Goal: Find specific page/section: Find specific page/section

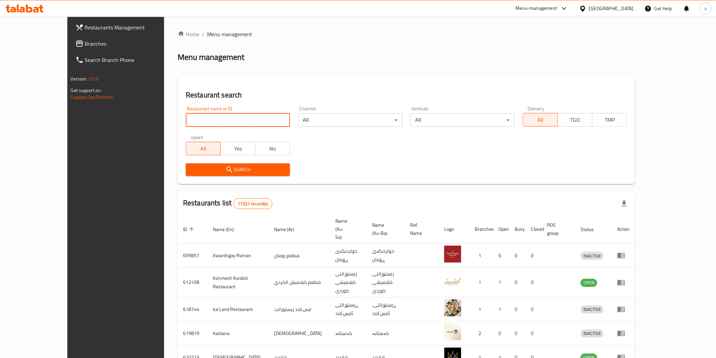
drag, startPoint x: 0, startPoint y: 0, endPoint x: 247, endPoint y: 117, distance: 273.2
click at [247, 117] on input "search" at bounding box center [238, 120] width 104 height 14
paste input "Flash Food"
type input "Flash Food"
click button "Search" at bounding box center [238, 169] width 104 height 13
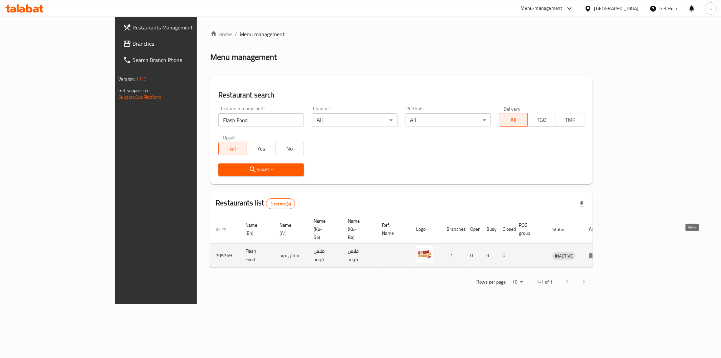
click at [602, 251] on link "enhanced table" at bounding box center [595, 255] width 13 height 8
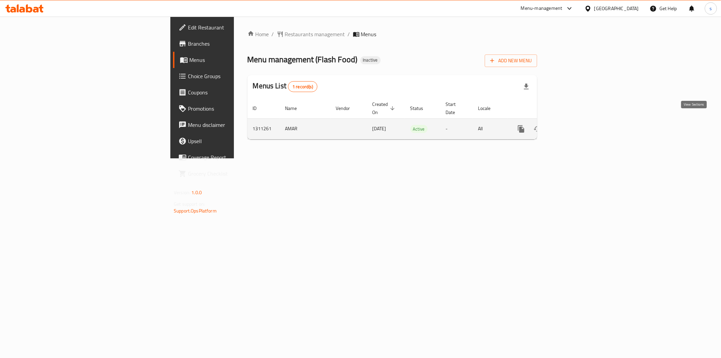
click at [574, 125] on icon "enhanced table" at bounding box center [570, 129] width 8 height 8
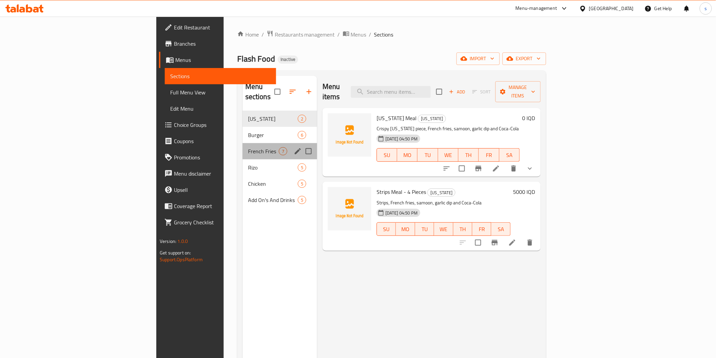
click at [242, 143] on div "French Fries 7" at bounding box center [279, 151] width 74 height 16
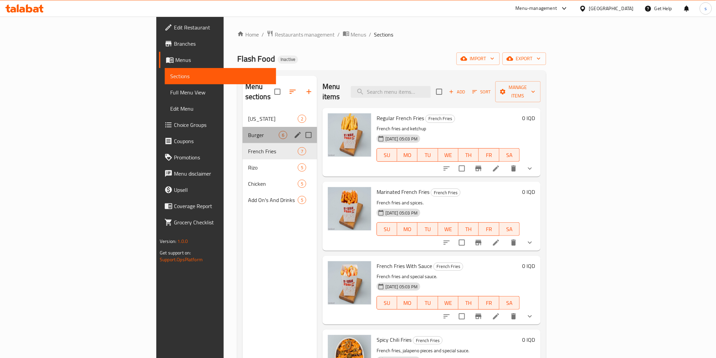
click at [242, 127] on div "Burger 6" at bounding box center [279, 135] width 74 height 16
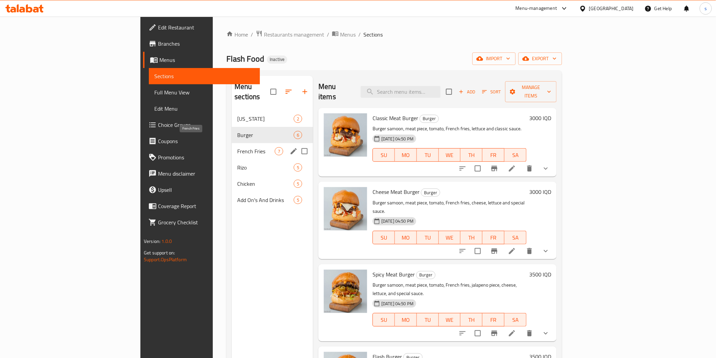
click at [232, 146] on div "French Fries 7" at bounding box center [272, 151] width 81 height 16
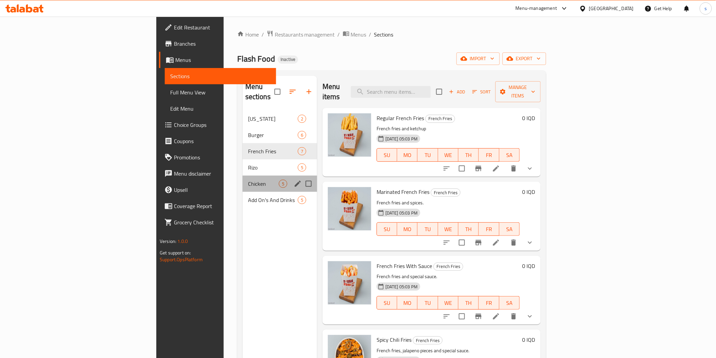
click at [242, 178] on div "Chicken 5" at bounding box center [279, 184] width 74 height 16
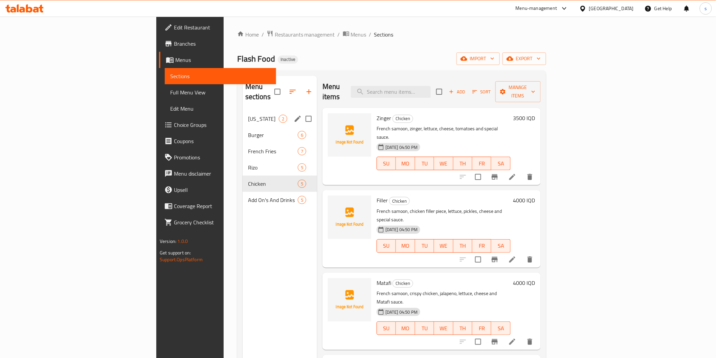
click at [242, 111] on div "Kentucky 2" at bounding box center [279, 119] width 74 height 16
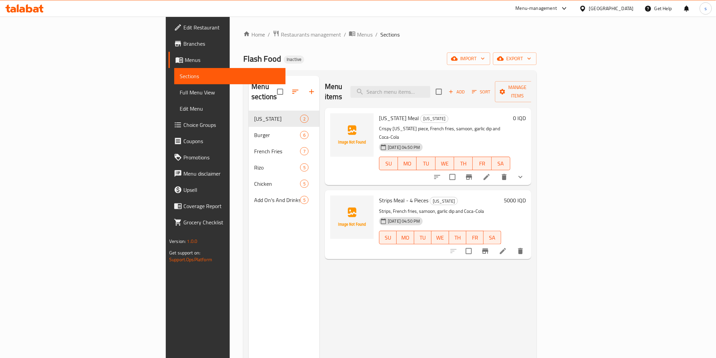
click at [180, 92] on span "Full Menu View" at bounding box center [230, 92] width 100 height 8
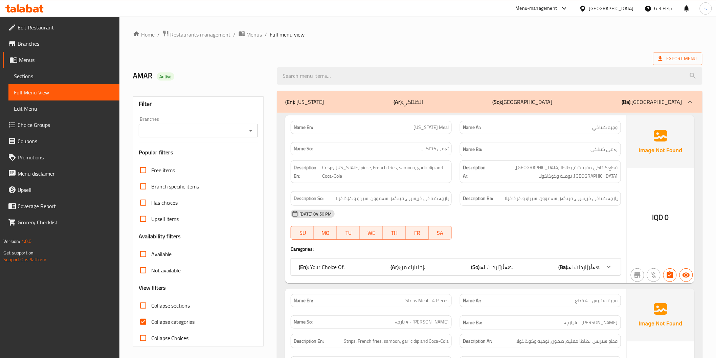
click at [218, 130] on input "Branches" at bounding box center [193, 130] width 104 height 9
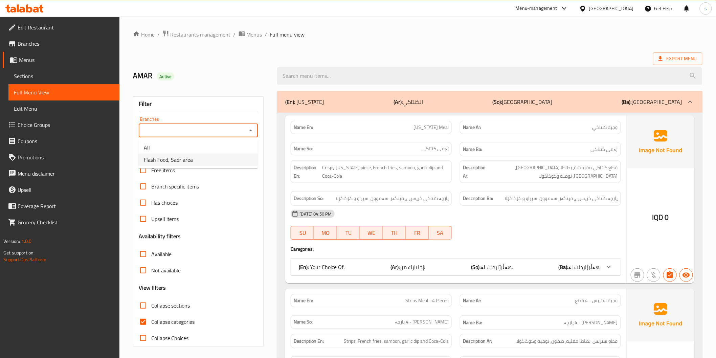
click at [214, 157] on li "Flash Food, Sadr area" at bounding box center [197, 160] width 119 height 12
type input "Flash Food, Sadr area"
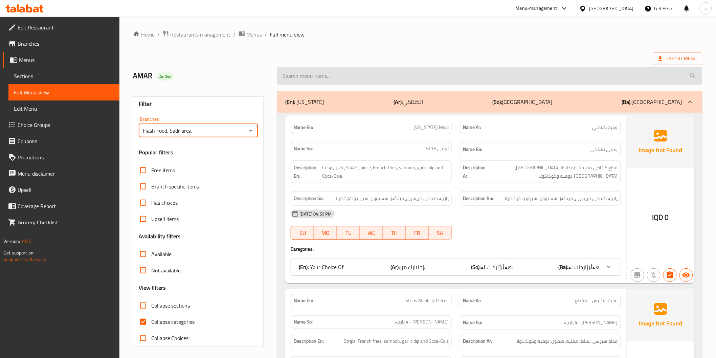
click at [313, 67] on input "search" at bounding box center [489, 75] width 425 height 17
paste input "Kentucky Meal"
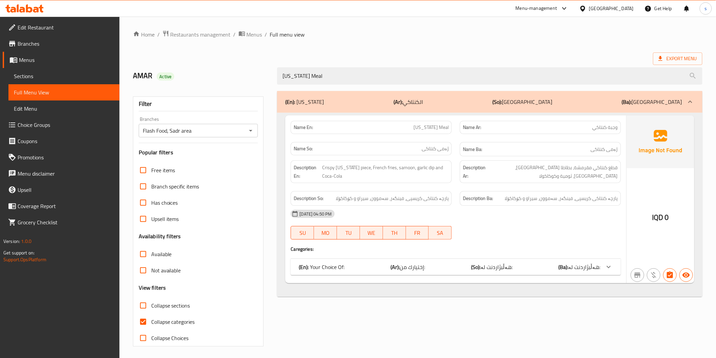
type input "Kentucky Meal"
click at [458, 263] on div "(En): Your Choice Of: (Ar): إختيارك من: (So): هەڵبژاردنت لە: (Ba): هەڵبژاردنت ل…" at bounding box center [449, 267] width 301 height 8
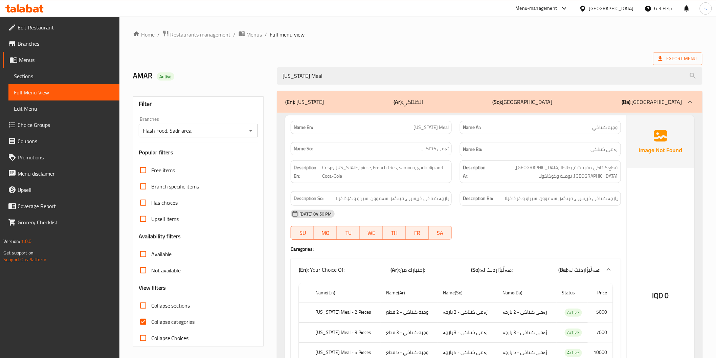
click at [210, 32] on span "Restaurants management" at bounding box center [200, 34] width 60 height 8
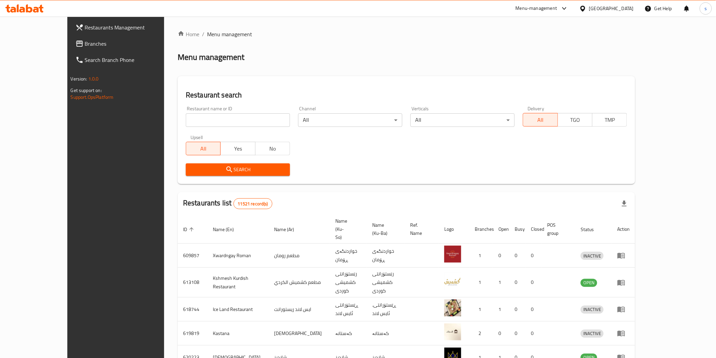
click at [204, 119] on input "search" at bounding box center [238, 120] width 104 height 14
paste input "Seven Fries"
type input "Seven Fries"
click button "Search" at bounding box center [238, 169] width 104 height 13
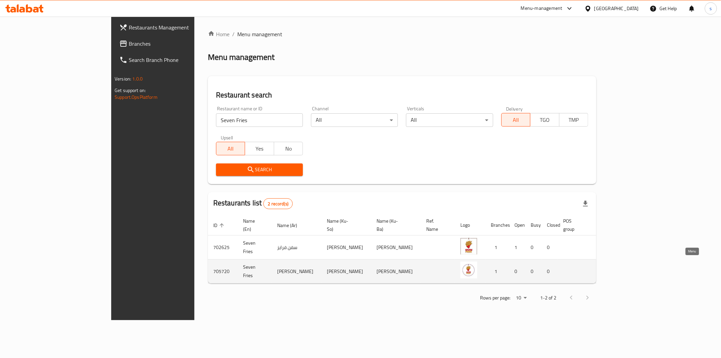
click at [641, 267] on icon "enhanced table" at bounding box center [637, 271] width 8 height 8
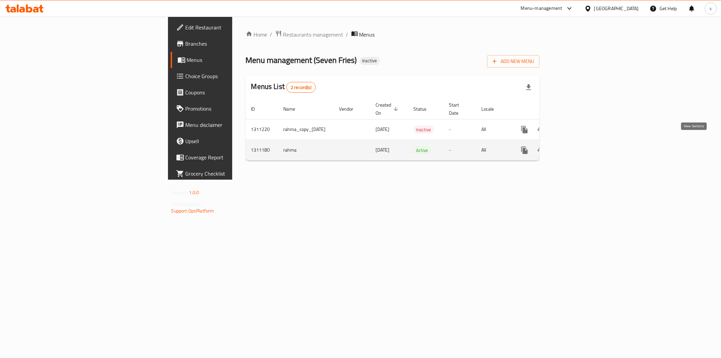
click at [582, 142] on link "enhanced table" at bounding box center [573, 150] width 16 height 16
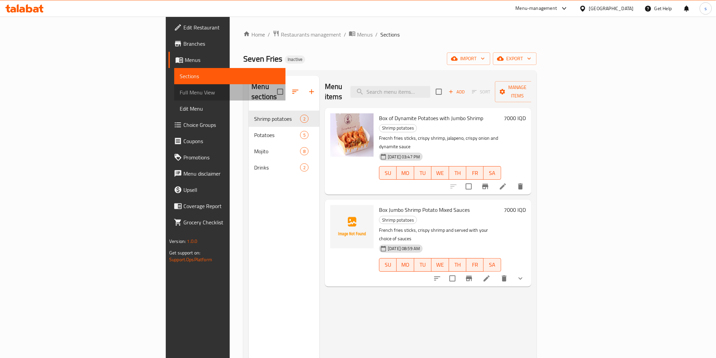
click at [180, 91] on span "Full Menu View" at bounding box center [230, 92] width 100 height 8
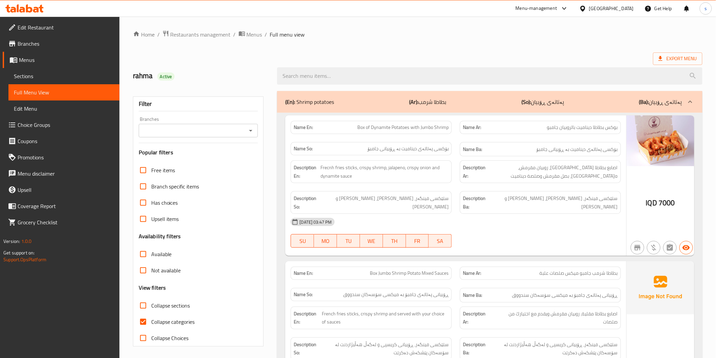
click at [183, 128] on input "Branches" at bounding box center [193, 130] width 104 height 9
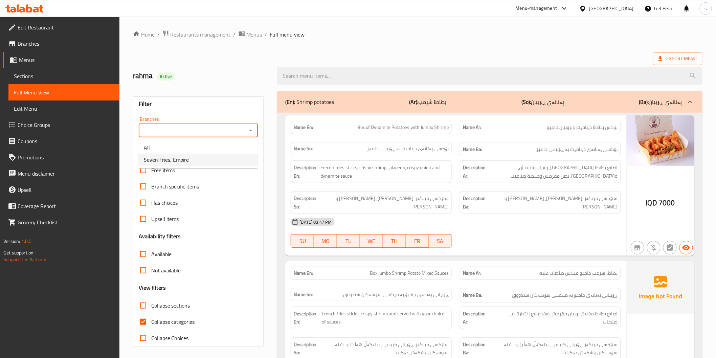
click at [182, 160] on span "Seven Fries, Empire" at bounding box center [166, 160] width 45 height 8
type input "Seven Fries, Empire"
click at [171, 320] on span "Collapse categories" at bounding box center [173, 322] width 44 height 8
click at [151, 320] on input "Collapse categories" at bounding box center [143, 321] width 16 height 16
checkbox input "false"
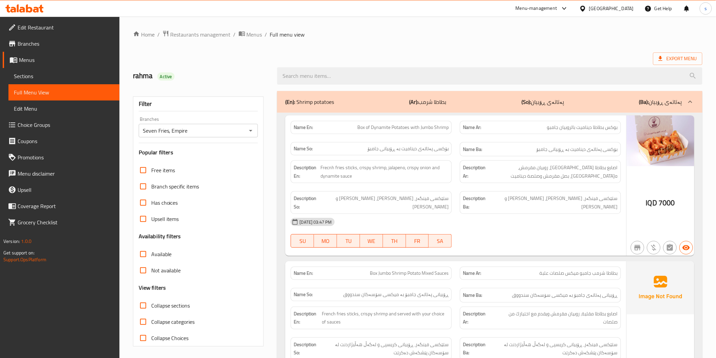
click at [324, 276] on p "Name En: Box Jumbo Shrimp Potato Mixed Sauces" at bounding box center [371, 273] width 155 height 7
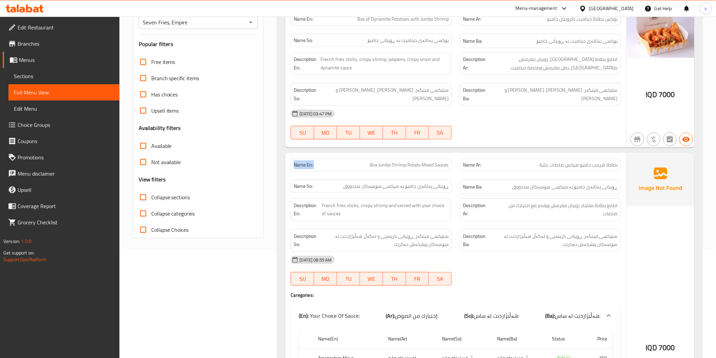
scroll to position [113, 0]
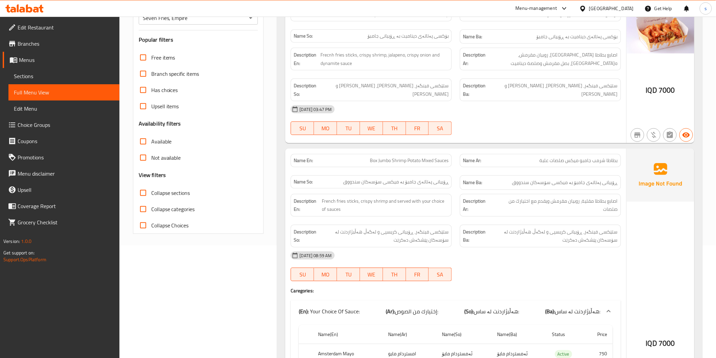
click at [411, 164] on span "Box Jumbo Shrimp Potato Mixed Sauces" at bounding box center [409, 160] width 79 height 7
click at [368, 160] on p "Name En: Box Jumbo Shrimp Potato Mixed Sauces" at bounding box center [371, 160] width 155 height 7
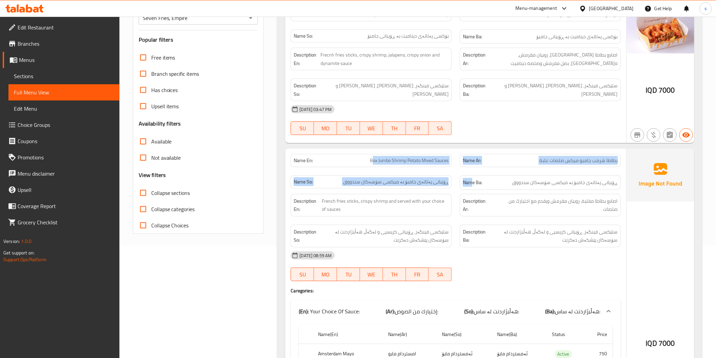
drag, startPoint x: 371, startPoint y: 159, endPoint x: 471, endPoint y: 176, distance: 102.2
click at [471, 176] on div "Name En: Box Jumbo Shrimp Potato Mixed Sauces Name Ar: بطاطا شرمب جامبو ميكس صل…" at bounding box center [455, 172] width 338 height 44
click at [471, 176] on div "Name Ba: ڕۆبیانی پەتاتەی جامبۆ بە میکسی سۆسەکان سندووق" at bounding box center [540, 182] width 161 height 15
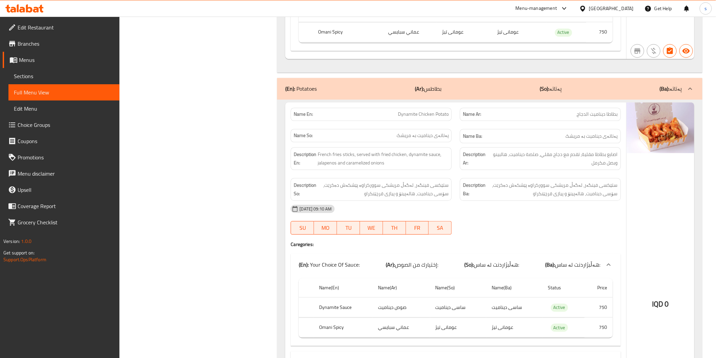
scroll to position [563, 0]
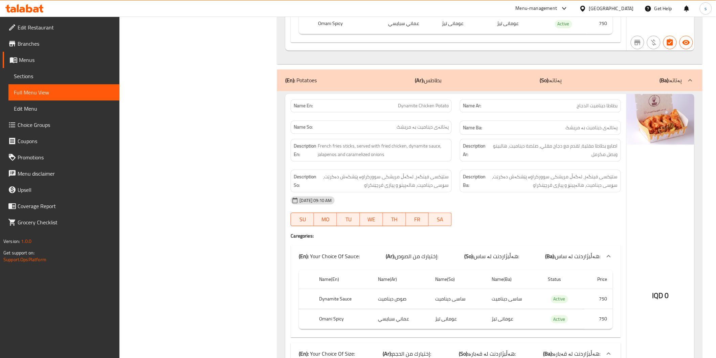
click at [416, 109] on span "Dynamite Chicken Potato" at bounding box center [423, 105] width 51 height 7
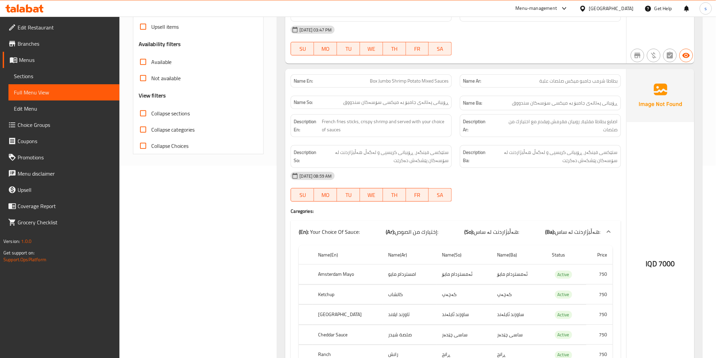
scroll to position [188, 0]
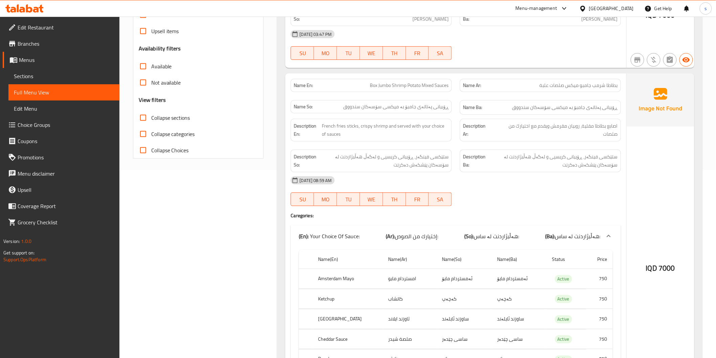
click at [418, 87] on span "Box Jumbo Shrimp Potato Mixed Sauces" at bounding box center [409, 85] width 79 height 7
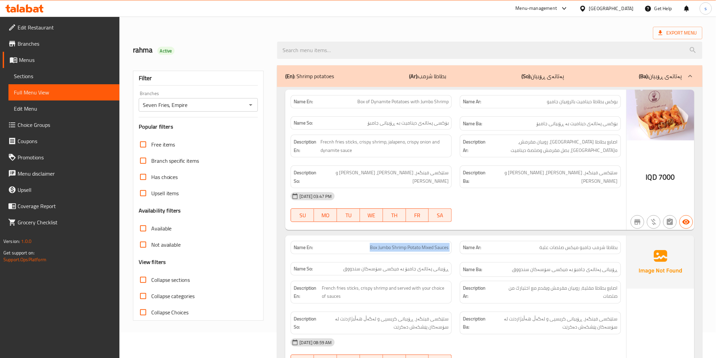
scroll to position [0, 0]
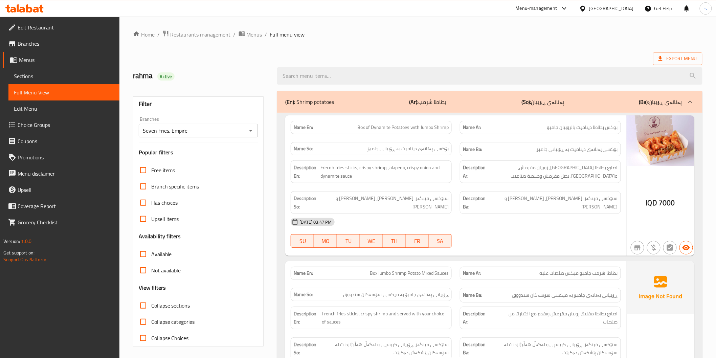
click at [402, 122] on div "Name En: Box of Dynamite Potatoes with Jumbo Shrimp" at bounding box center [370, 127] width 161 height 13
click at [312, 167] on strong "Description En:" at bounding box center [306, 171] width 25 height 17
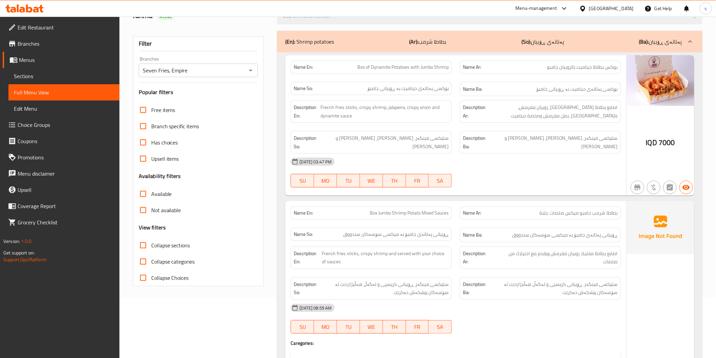
scroll to position [75, 0]
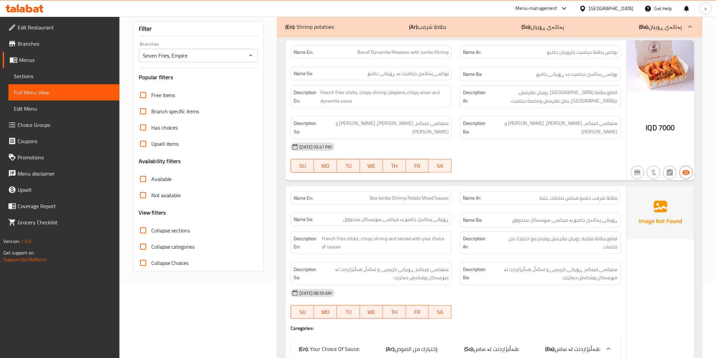
click at [28, 8] on icon at bounding box center [29, 8] width 6 height 8
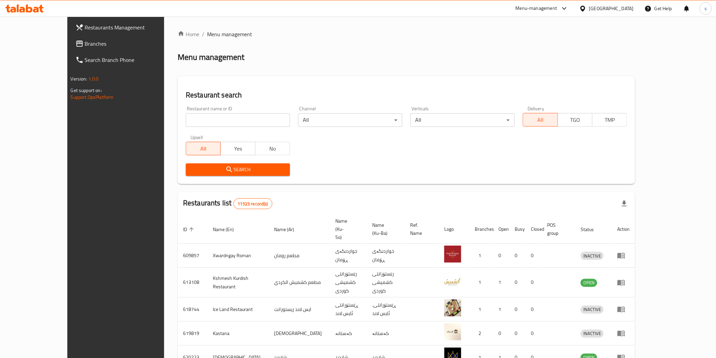
click at [15, 8] on icon at bounding box center [13, 10] width 6 height 6
click at [230, 121] on input "search" at bounding box center [238, 120] width 104 height 14
paste input "Seven Fries"
type input "Seven Fries"
click button "Search" at bounding box center [238, 169] width 104 height 13
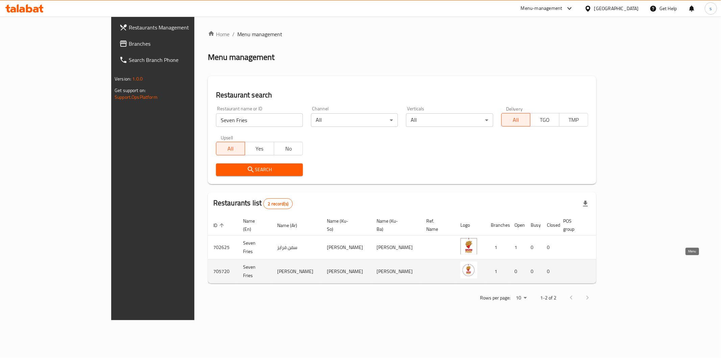
click at [641, 269] on icon "enhanced table" at bounding box center [637, 272] width 7 height 6
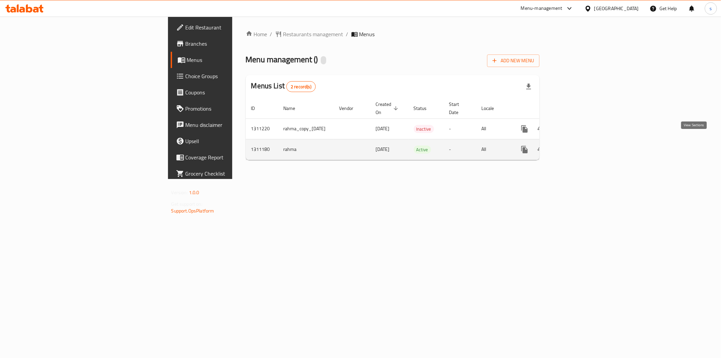
click at [578, 145] on icon "enhanced table" at bounding box center [573, 149] width 8 height 8
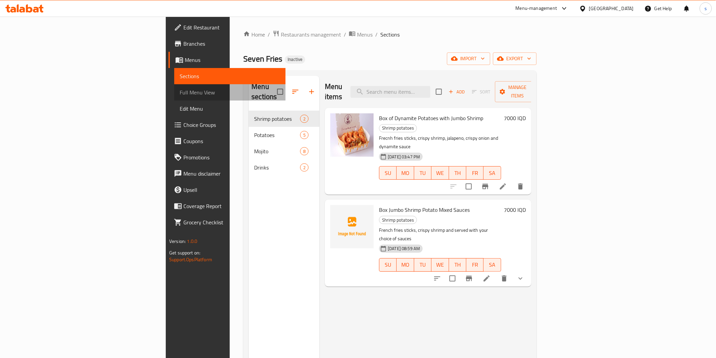
click at [180, 90] on span "Full Menu View" at bounding box center [230, 92] width 100 height 8
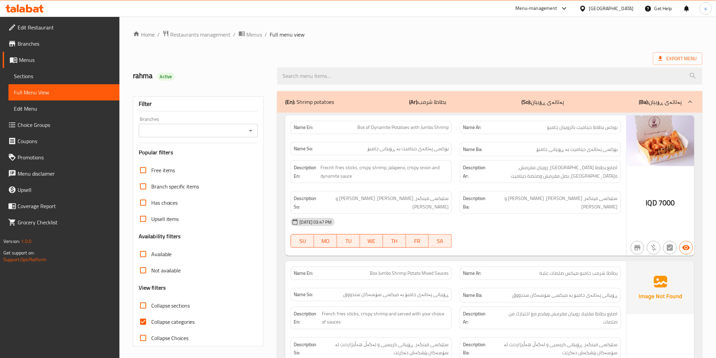
click at [48, 80] on link "Sections" at bounding box center [63, 76] width 111 height 16
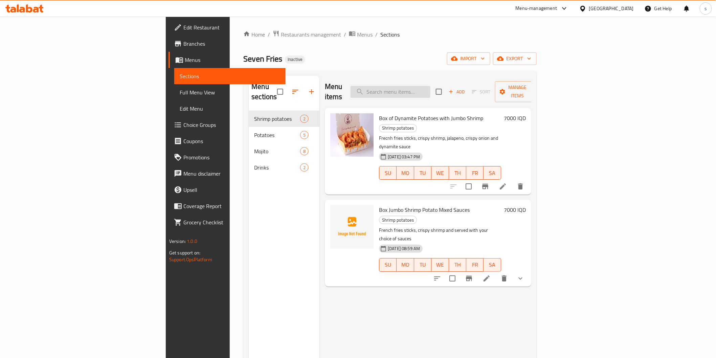
click at [430, 87] on input "search" at bounding box center [390, 92] width 80 height 12
paste input "بطاطا شرمب جامبو ميكس صلصات"
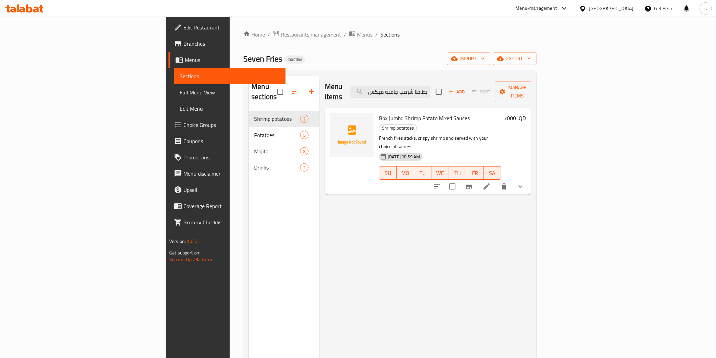
type input "بطاطا شرمب جامبو ميكس صلصات"
click at [489, 183] on icon at bounding box center [486, 186] width 6 height 6
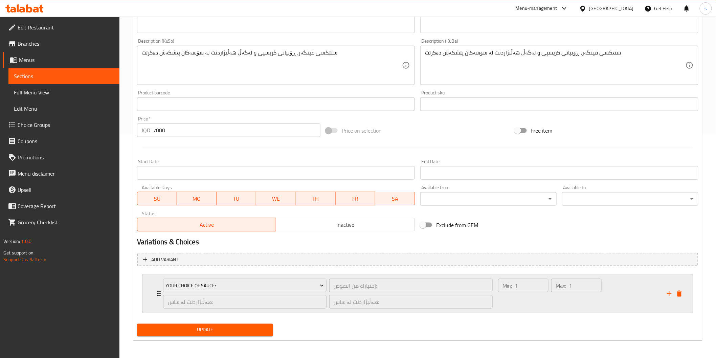
scroll to position [224, 0]
click at [541, 304] on div "Min: 1 ​" at bounding box center [522, 293] width 53 height 32
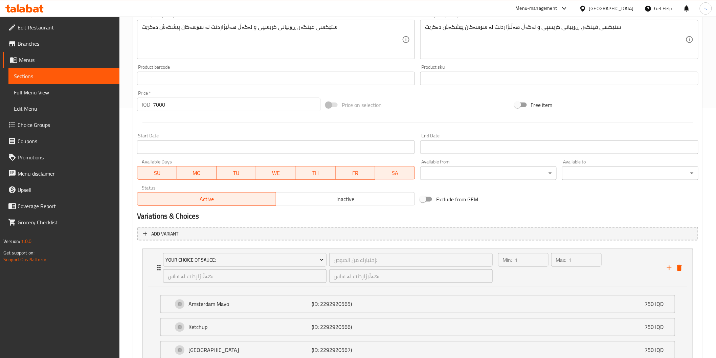
scroll to position [249, 0]
click at [41, 91] on span "Full Menu View" at bounding box center [64, 92] width 100 height 8
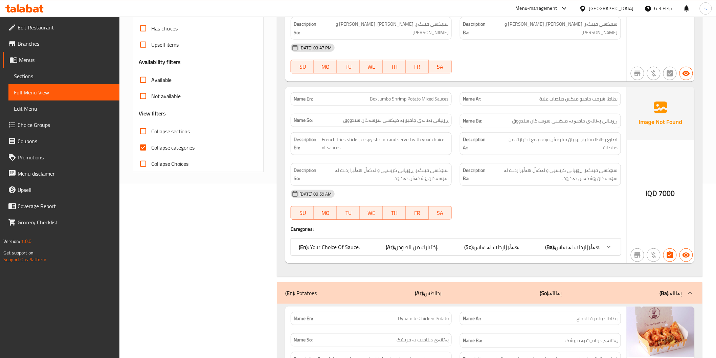
click at [172, 150] on span "Collapse categories" at bounding box center [173, 147] width 44 height 8
click at [151, 150] on input "Collapse categories" at bounding box center [143, 147] width 16 height 16
checkbox input "false"
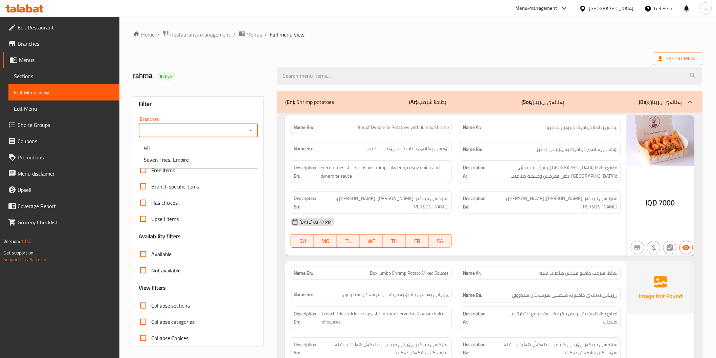
click at [209, 134] on input "Branches" at bounding box center [193, 130] width 104 height 9
click at [201, 161] on li "Seven Fries, Empire" at bounding box center [197, 160] width 119 height 12
type input "Seven Fries, Empire"
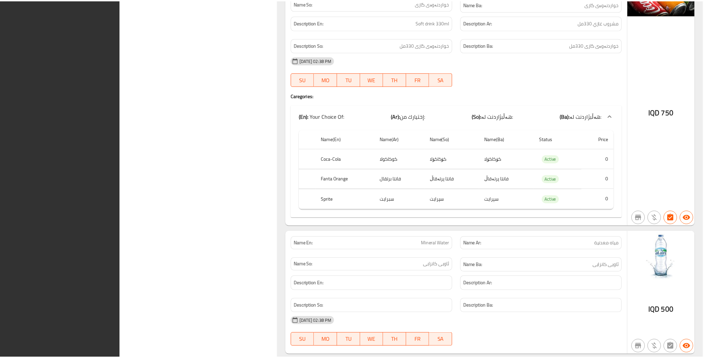
scroll to position [3789, 0]
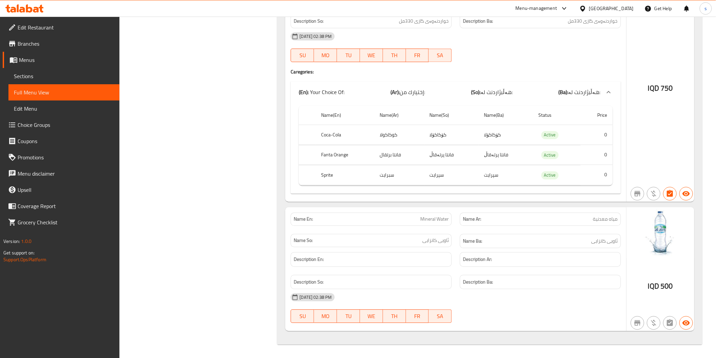
click at [31, 77] on span "Sections" at bounding box center [64, 76] width 100 height 8
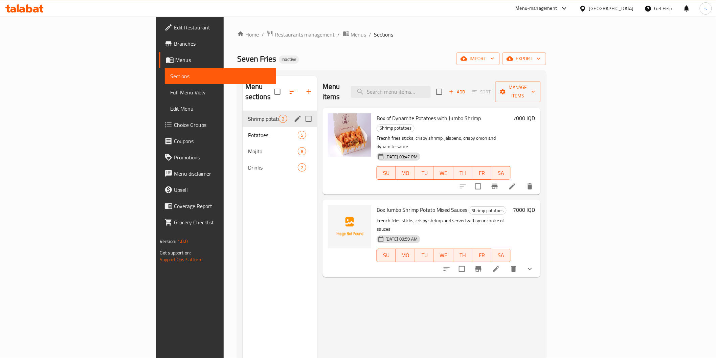
click at [242, 116] on div "Shrimp potatoes 2" at bounding box center [279, 119] width 74 height 16
click at [248, 131] on span "Potatoes" at bounding box center [263, 135] width 31 height 8
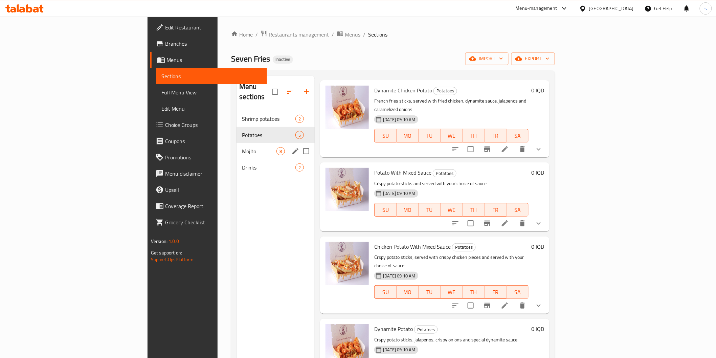
click at [236, 143] on div "Mojito 8" at bounding box center [275, 151] width 78 height 16
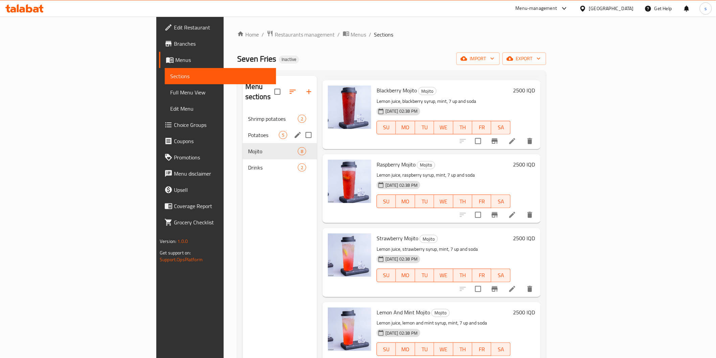
click at [248, 131] on span "Potatoes" at bounding box center [263, 135] width 31 height 8
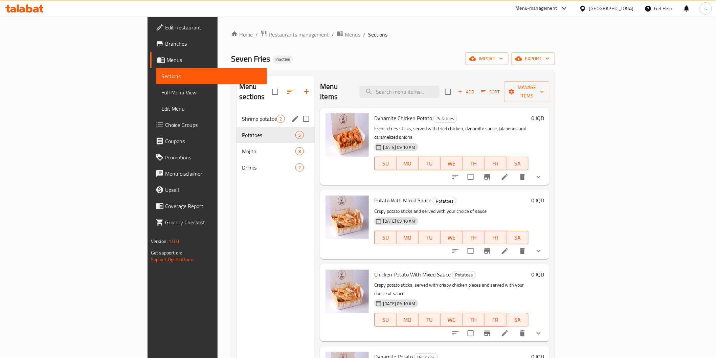
click at [242, 115] on span "Shrimp potatoes" at bounding box center [259, 119] width 34 height 8
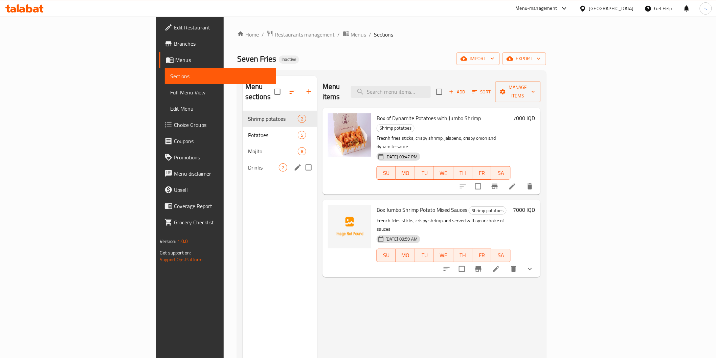
click at [242, 159] on div "Drinks 2" at bounding box center [279, 167] width 74 height 16
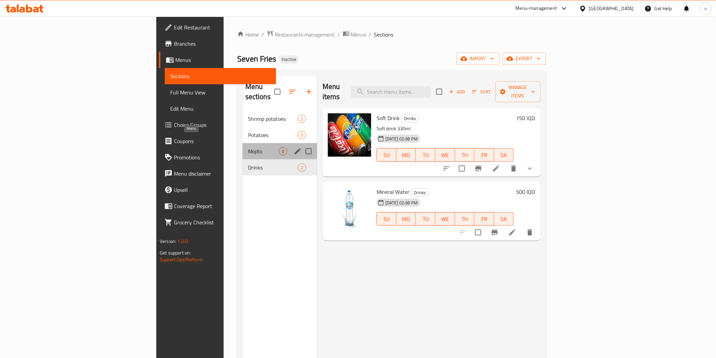
click at [248, 147] on span "Mojito" at bounding box center [263, 151] width 31 height 8
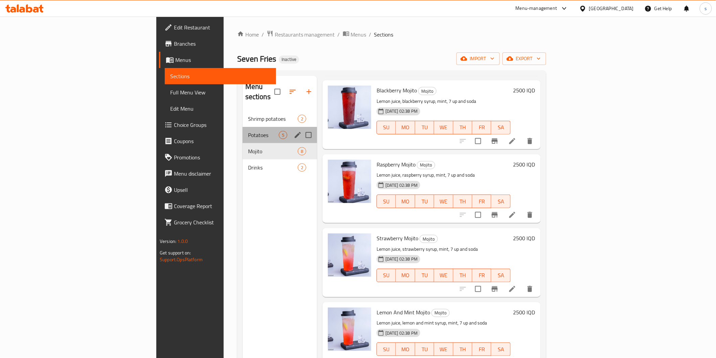
click at [242, 127] on div "Potatoes 5" at bounding box center [279, 135] width 74 height 16
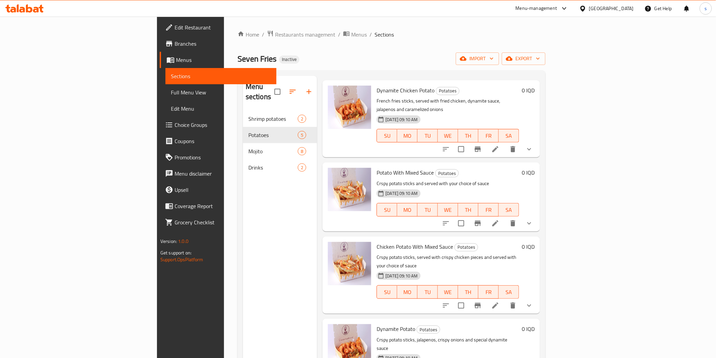
click at [243, 111] on div "Shrimp potatoes 2" at bounding box center [280, 119] width 74 height 16
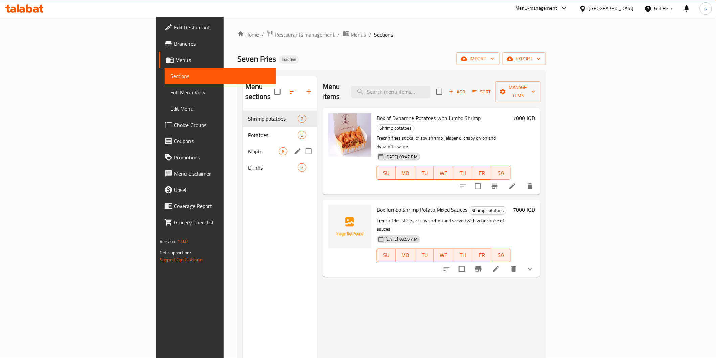
click at [248, 147] on span "Mojito" at bounding box center [263, 151] width 31 height 8
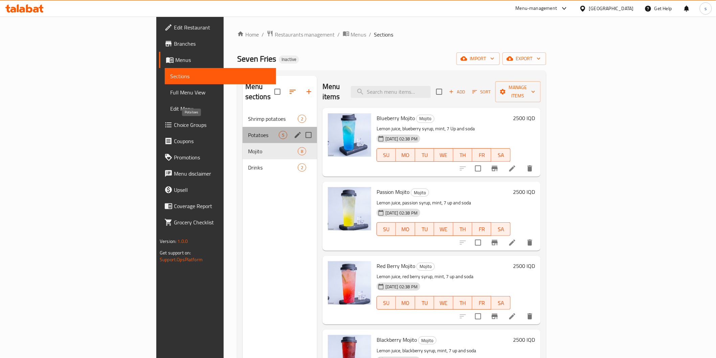
click at [248, 131] on span "Potatoes" at bounding box center [263, 135] width 31 height 8
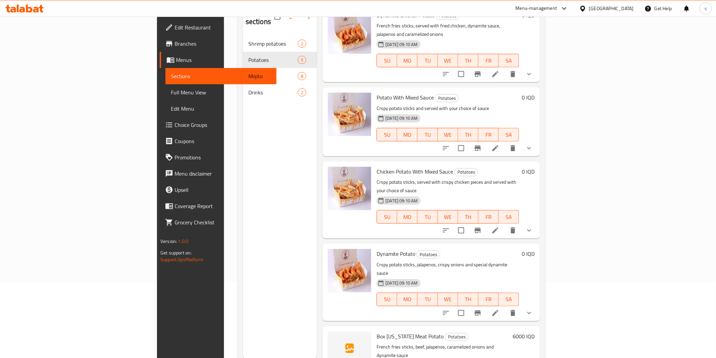
scroll to position [95, 0]
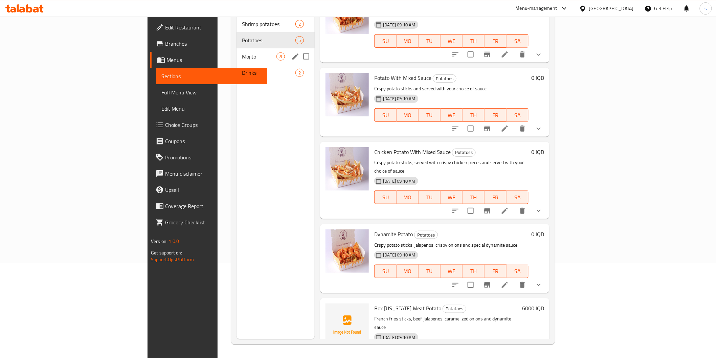
click at [242, 52] on span "Mojito" at bounding box center [259, 56] width 34 height 8
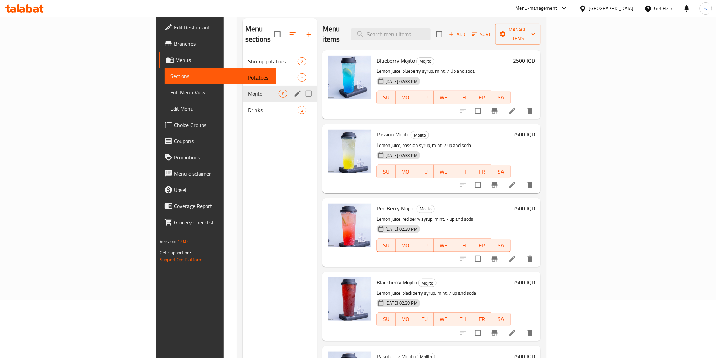
scroll to position [57, 0]
click at [248, 107] on span "Drinks" at bounding box center [263, 111] width 31 height 8
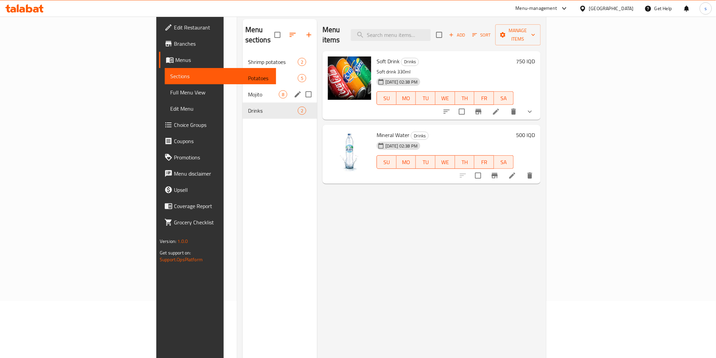
click at [242, 89] on div "Mojito 8" at bounding box center [279, 94] width 74 height 16
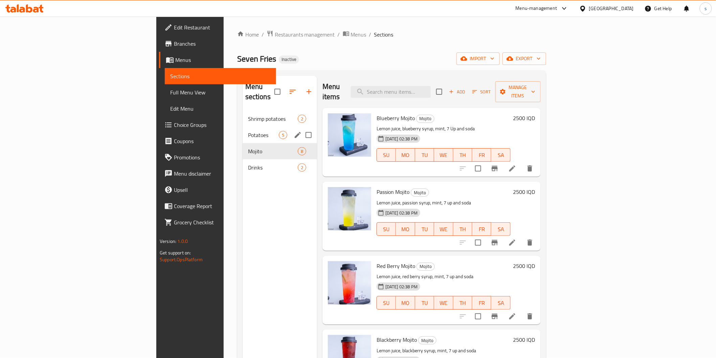
click at [242, 127] on div "Potatoes 5" at bounding box center [279, 135] width 74 height 16
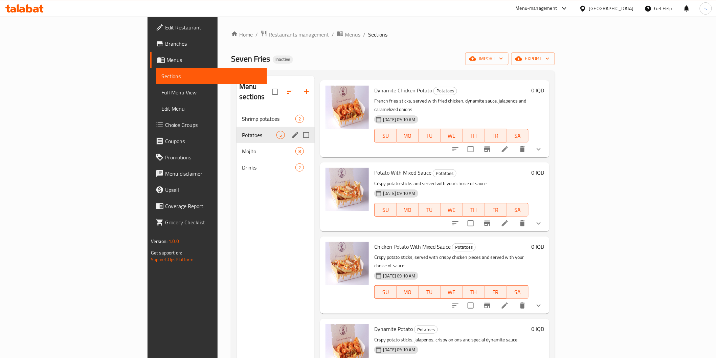
click at [236, 114] on div "Shrimp potatoes 2" at bounding box center [275, 119] width 78 height 16
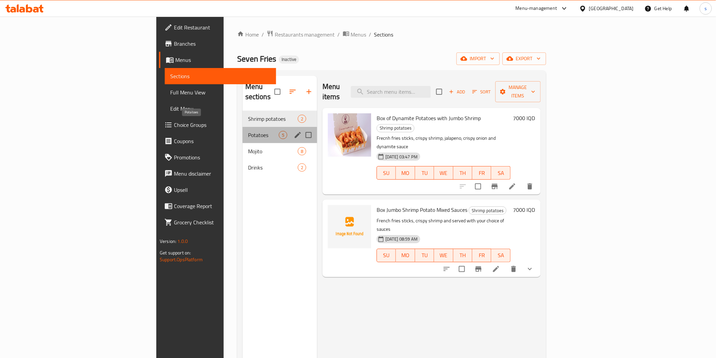
click at [248, 131] on span "Potatoes" at bounding box center [263, 135] width 31 height 8
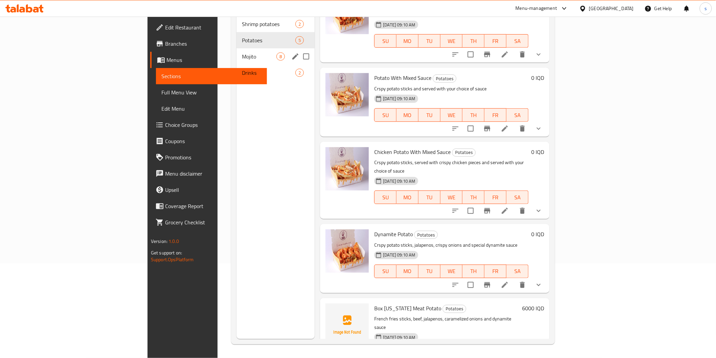
click at [242, 52] on span "Mojito" at bounding box center [259, 56] width 34 height 8
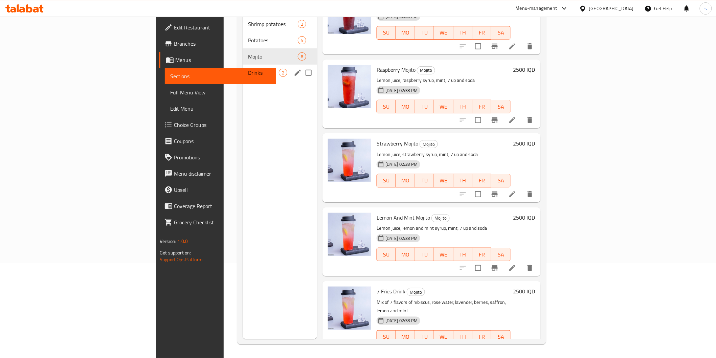
click at [248, 69] on span "Drinks" at bounding box center [263, 73] width 31 height 8
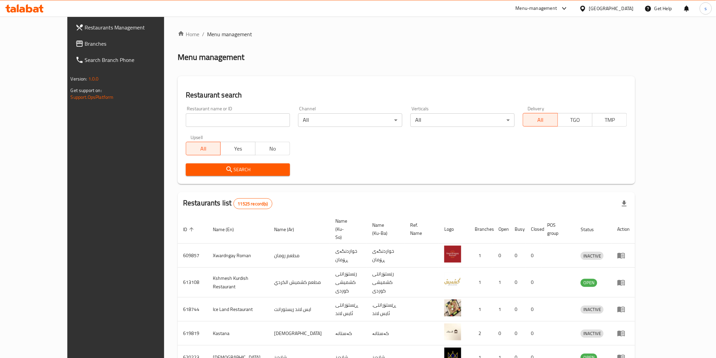
click at [204, 118] on input "search" at bounding box center [238, 120] width 104 height 14
paste input "Flash Food"
type input "Flash Food"
click button "Search" at bounding box center [238, 169] width 104 height 13
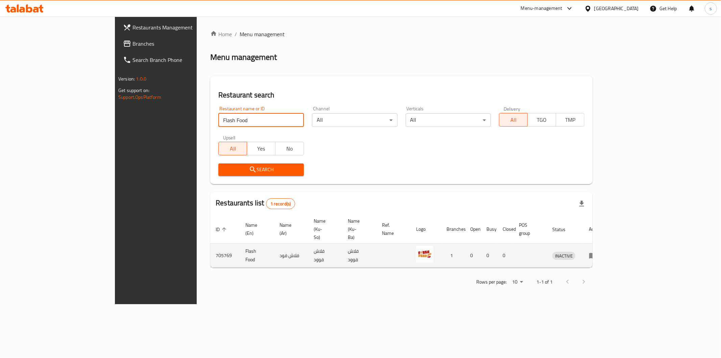
click at [596, 254] on icon "enhanced table" at bounding box center [594, 255] width 2 height 3
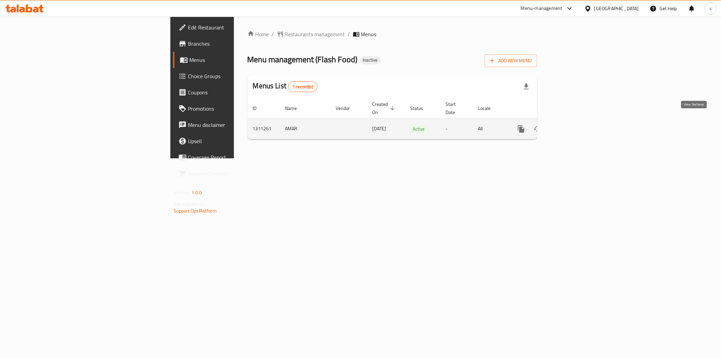
click at [574, 125] on icon "enhanced table" at bounding box center [570, 129] width 8 height 8
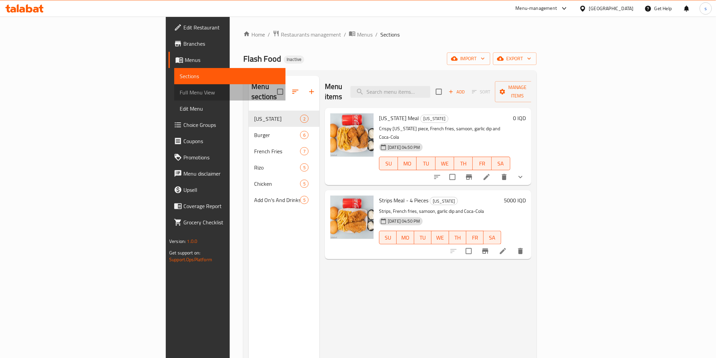
click at [180, 91] on span "Full Menu View" at bounding box center [230, 92] width 100 height 8
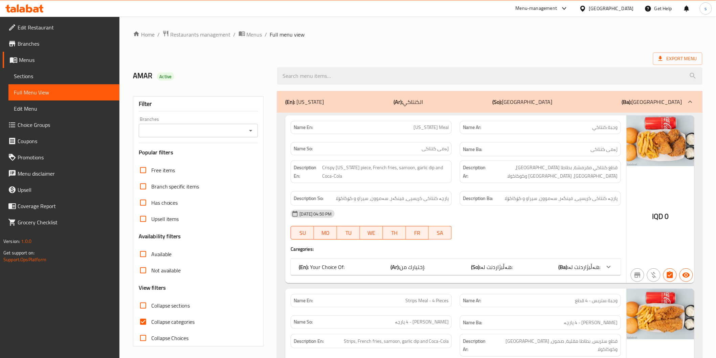
click at [242, 132] on input "Branches" at bounding box center [193, 130] width 104 height 9
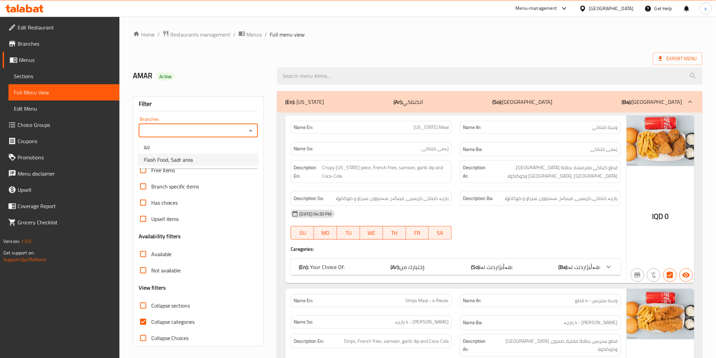
click at [220, 163] on li "Flash Food, Sadr area" at bounding box center [197, 160] width 119 height 12
type input "Flash Food, Sadr area"
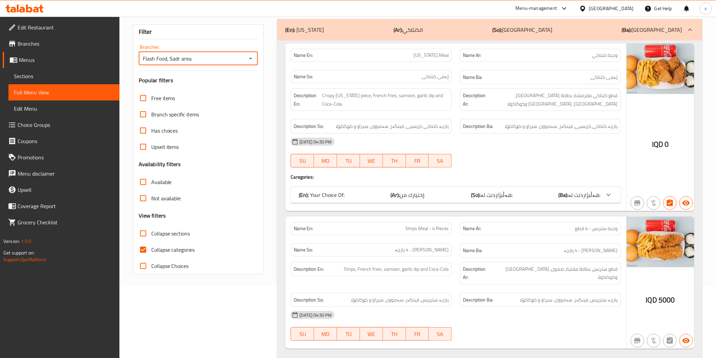
scroll to position [75, 0]
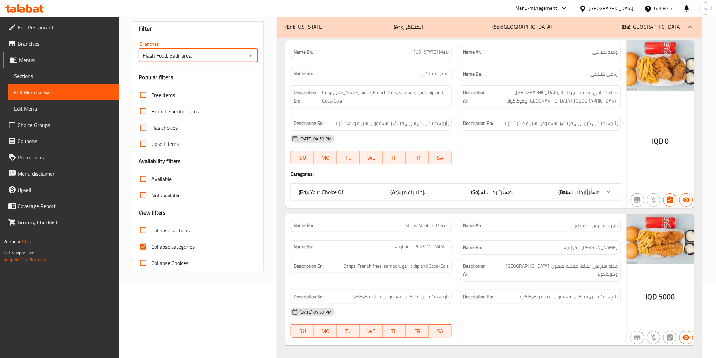
click at [176, 246] on span "Collapse categories" at bounding box center [173, 246] width 44 height 8
click at [151, 246] on input "Collapse categories" at bounding box center [143, 246] width 16 height 16
checkbox input "false"
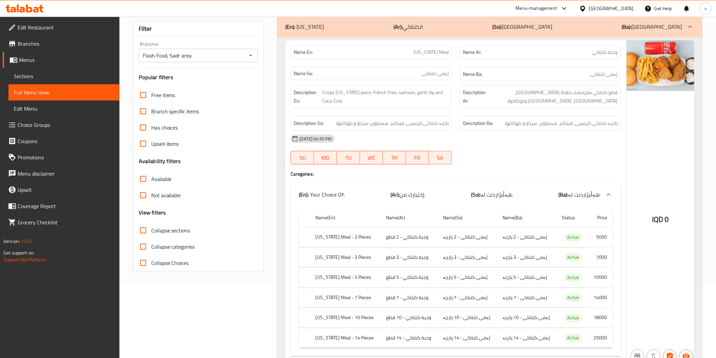
scroll to position [0, 0]
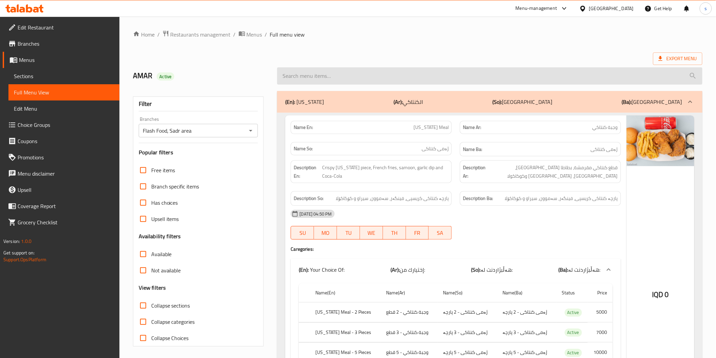
click at [321, 80] on input "search" at bounding box center [489, 75] width 425 height 17
paste input "Kentucky Meal"
type input "Kentucky Meal"
click at [323, 73] on input "Kentucky Meal" at bounding box center [489, 75] width 425 height 17
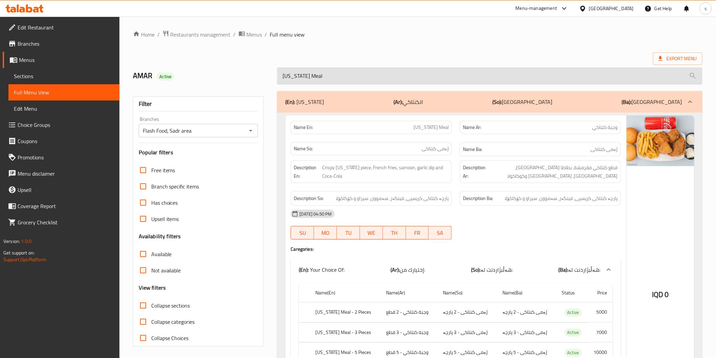
click at [323, 73] on input "Kentucky Meal" at bounding box center [489, 75] width 425 height 17
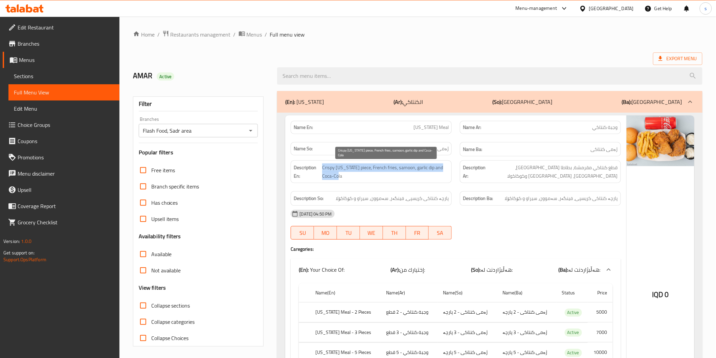
drag, startPoint x: 351, startPoint y: 175, endPoint x: 321, endPoint y: 174, distance: 29.8
click at [321, 174] on h6 "Description En: Crispy kentucky piece, French fries, samoon, garlic dip and Coc…" at bounding box center [371, 171] width 155 height 17
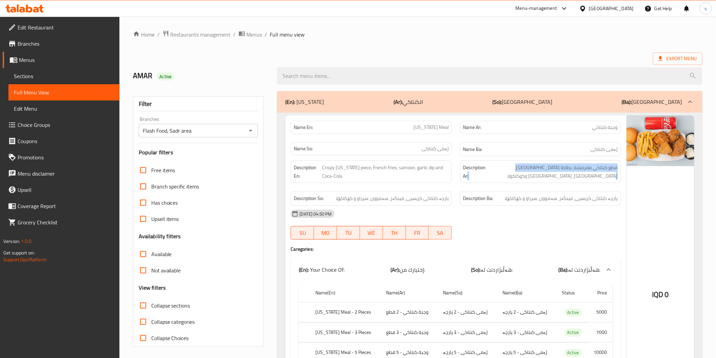
drag, startPoint x: 515, startPoint y: 168, endPoint x: 490, endPoint y: 172, distance: 24.7
click at [490, 172] on div "Description Ar: قطع كنتاكي مقرمشة، بطاطا مقلية، صمون، ثومية وكوكاكولا" at bounding box center [540, 171] width 161 height 23
drag, startPoint x: 523, startPoint y: 200, endPoint x: 504, endPoint y: 197, distance: 19.8
click at [504, 197] on h6 "Description Ba: پارچە کنتاکی کریسپی، فینگەر، سەموون، سیراو و کۆکاکۆلا" at bounding box center [540, 198] width 155 height 8
click at [505, 218] on div "11-09-2025 04:50 PM" at bounding box center [455, 214] width 338 height 16
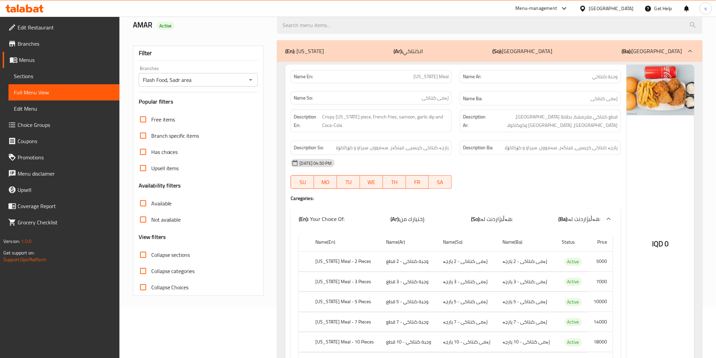
scroll to position [38, 0]
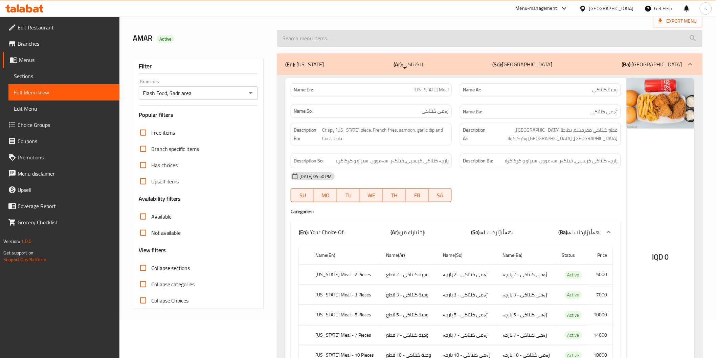
click at [332, 37] on input "search" at bounding box center [489, 38] width 425 height 17
paste input "Strips Meal - 4 Pieces"
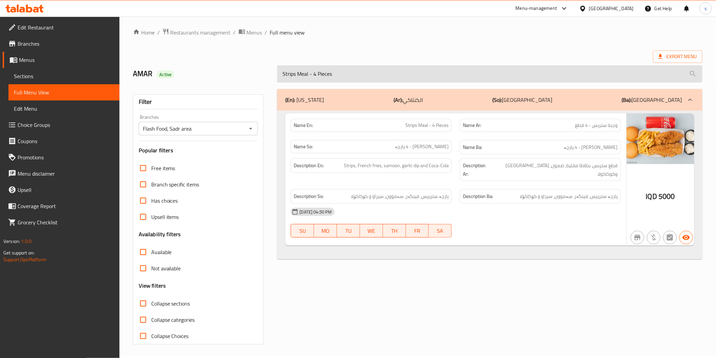
scroll to position [2, 0]
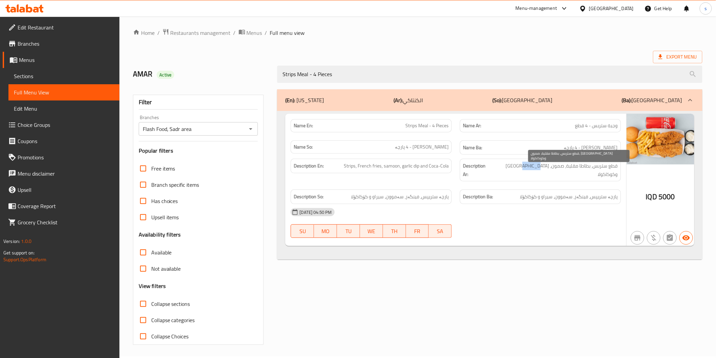
drag, startPoint x: 536, startPoint y: 166, endPoint x: 519, endPoint y: 167, distance: 16.3
click at [519, 167] on span "قطع ستربس، بطاطا مقلية، صمون، ثومية وكوكاكولا" at bounding box center [555, 170] width 126 height 17
drag, startPoint x: 540, startPoint y: 186, endPoint x: 505, endPoint y: 180, distance: 35.8
click at [507, 185] on div "Description Ba: پارچە ستریپس، فینگەر، سەموون، سیراو و کۆکاکۆلا" at bounding box center [539, 196] width 169 height 23
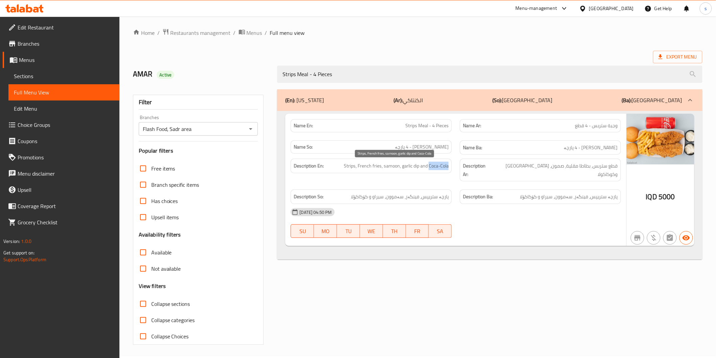
drag, startPoint x: 428, startPoint y: 164, endPoint x: 450, endPoint y: 163, distance: 21.7
click at [450, 163] on div "Description En: Strips, French fries, samoon, garlic dip and Coca-Cola" at bounding box center [370, 166] width 161 height 15
drag, startPoint x: 335, startPoint y: 81, endPoint x: 271, endPoint y: 75, distance: 64.9
click at [271, 75] on div "AMAR Active Strips Meal - 4 Pieces" at bounding box center [417, 74] width 577 height 30
paste input "Matafi"
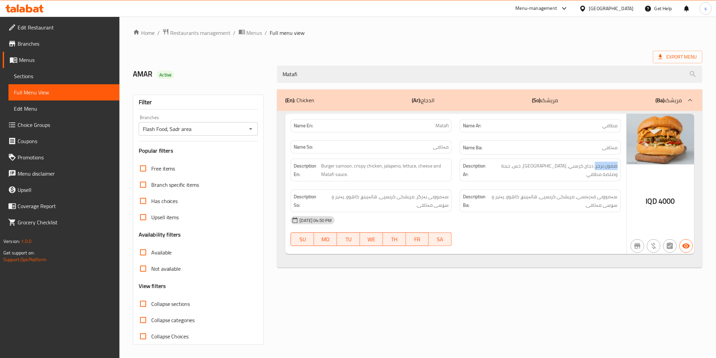
drag, startPoint x: 595, startPoint y: 164, endPoint x: 609, endPoint y: 174, distance: 17.5
click at [617, 156] on div "Description Ar: صمون برجر، دجاج كرسبي، هالبينو، خس، جبنة وصلصة مطافي" at bounding box center [539, 170] width 169 height 31
drag, startPoint x: 419, startPoint y: 196, endPoint x: 448, endPoint y: 191, distance: 29.6
click at [448, 191] on div "Description So: سەموونی بەرگر، مریشکی کریسپی، هالەپینۆ، کاهوو، پەنیر و سۆسی مەت…" at bounding box center [370, 200] width 161 height 23
drag, startPoint x: 351, startPoint y: 166, endPoint x: 310, endPoint y: 161, distance: 40.9
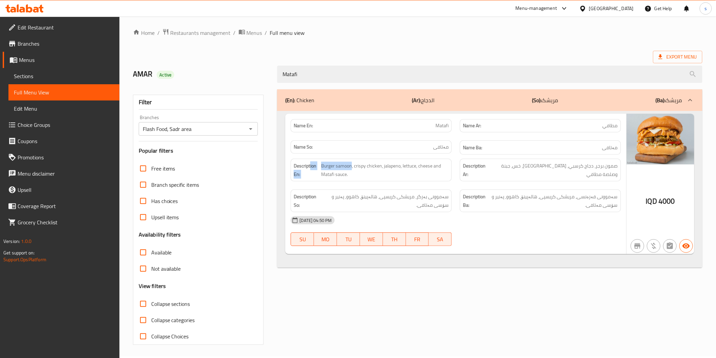
click at [310, 162] on h6 "Description En: Burger samoon, crispy chicken, jalapeno, lettuce, cheese and Ma…" at bounding box center [371, 170] width 155 height 17
click at [338, 167] on span "Burger samoon, crispy chicken, jalapeno, lettuce, cheese and Matafi sauce." at bounding box center [384, 170] width 127 height 17
drag, startPoint x: 313, startPoint y: 77, endPoint x: 252, endPoint y: 72, distance: 61.4
click at [252, 72] on div "AMAR Active Matafi" at bounding box center [417, 74] width 577 height 30
paste input "Filler"
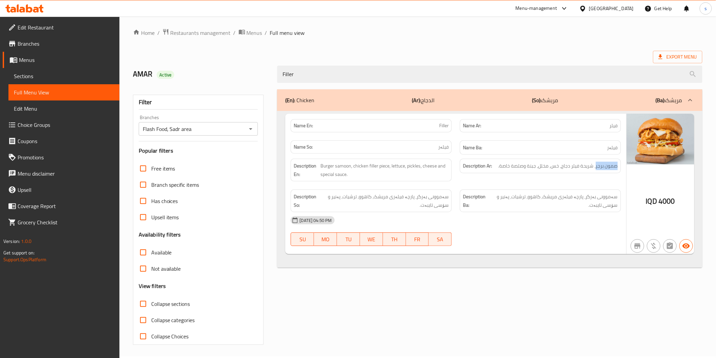
drag, startPoint x: 597, startPoint y: 169, endPoint x: 621, endPoint y: 160, distance: 26.2
click at [621, 160] on div "Description Ar: صمون برجر، شريحة فيلر دجاج، خس، مخلل، جبنة وصلصة خاصة." at bounding box center [539, 170] width 169 height 31
drag, startPoint x: 350, startPoint y: 167, endPoint x: 317, endPoint y: 170, distance: 33.9
click at [317, 170] on h6 "Description En: Burger samoon, chicken filler piece, lettuce, pickles, cheese a…" at bounding box center [371, 170] width 155 height 17
drag, startPoint x: 418, startPoint y: 200, endPoint x: 452, endPoint y: 184, distance: 37.8
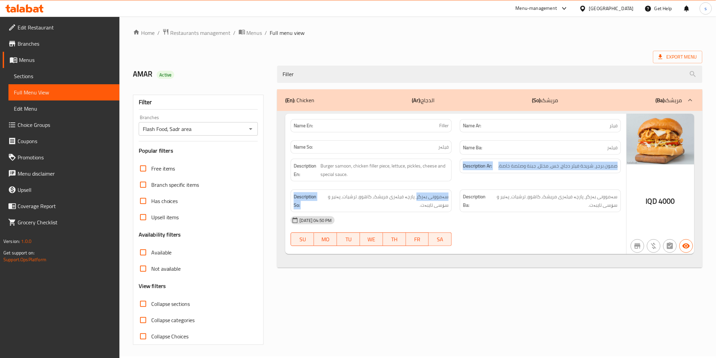
click at [452, 184] on div "Description En: Burger samoon, chicken filler piece, lettuce, pickles, cheese a…" at bounding box center [455, 186] width 338 height 62
drag, startPoint x: 325, startPoint y: 79, endPoint x: 274, endPoint y: 79, distance: 50.7
click at [274, 79] on div "Filler" at bounding box center [489, 74] width 433 height 25
paste input "Zing"
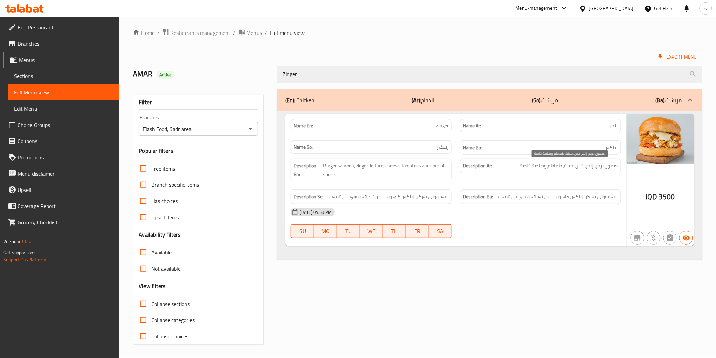
type input "Zinger"
drag, startPoint x: 597, startPoint y: 164, endPoint x: 617, endPoint y: 164, distance: 20.6
click at [617, 164] on div "Description Ar: صمون برجر، زنجر، خس، جبنة، طماطم وصلصة خاصة." at bounding box center [540, 166] width 161 height 15
drag, startPoint x: 352, startPoint y: 165, endPoint x: 317, endPoint y: 167, distance: 35.6
click at [317, 167] on h6 "Description En: Burger samoon, zinger, lettuce, cheese, tomatoes and special sa…" at bounding box center [371, 170] width 155 height 17
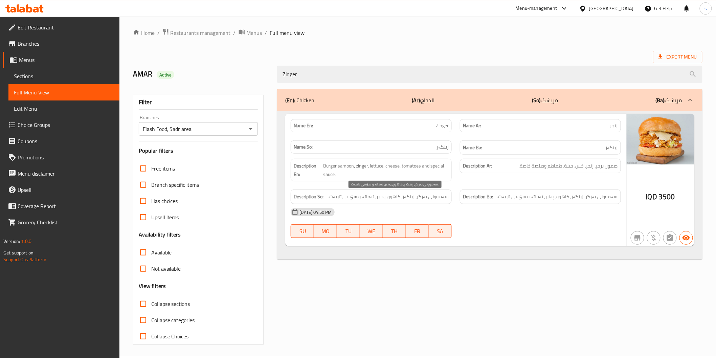
click at [435, 195] on span "سەموونی بەرگر، زینگەر، کاهوو، پەنیر، تەماتە و سۆسی تایبەت." at bounding box center [388, 196] width 120 height 8
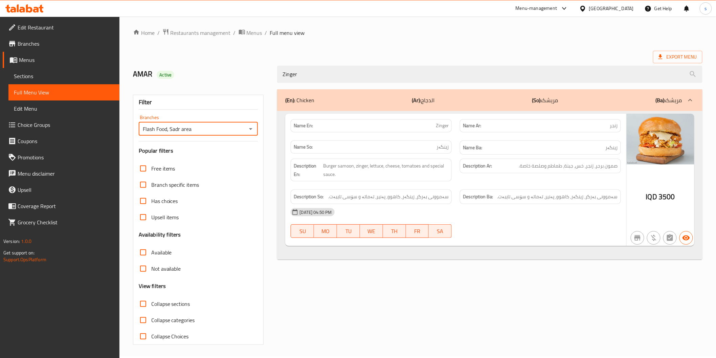
click at [193, 129] on input "Flash Food, Sadr area" at bounding box center [193, 128] width 104 height 9
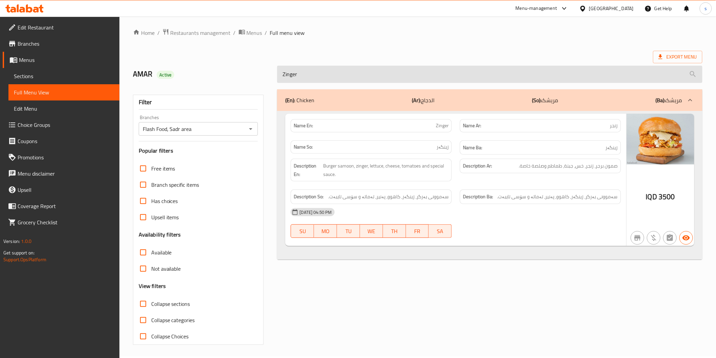
click at [375, 72] on input "Zinger" at bounding box center [489, 74] width 425 height 17
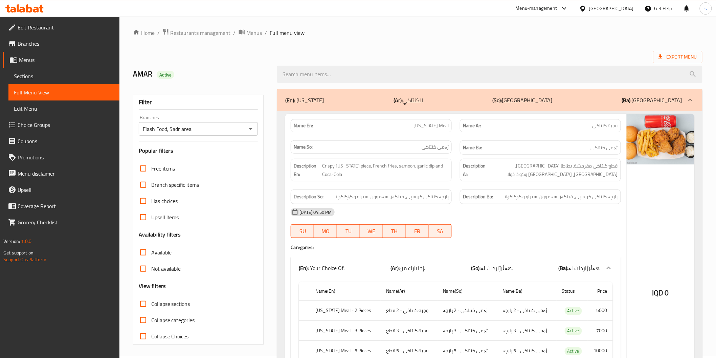
click at [172, 302] on span "Collapse sections" at bounding box center [170, 304] width 39 height 8
click at [151, 302] on input "Collapse sections" at bounding box center [143, 304] width 16 height 16
checkbox input "true"
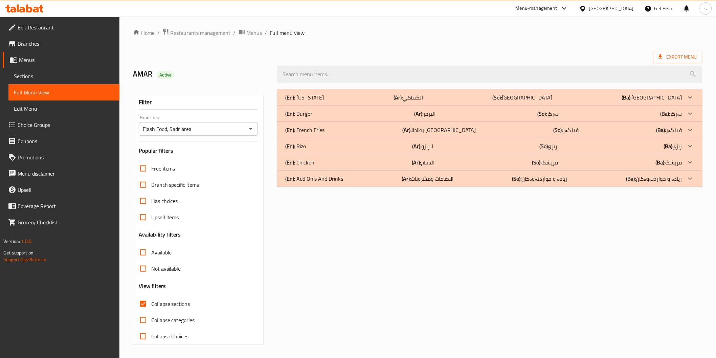
click at [383, 163] on div "(En): Chicken (Ar): الدجاج (So): مریشک (Ba): مریشک" at bounding box center [483, 162] width 396 height 8
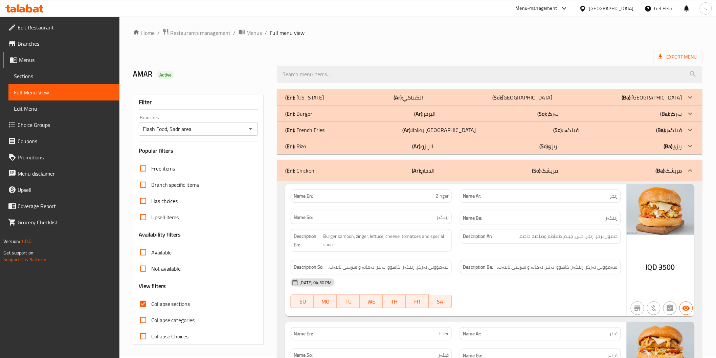
click at [403, 96] on div "(En): Kentucky (Ar): الكنتاكي (So): کنتاکی (Ba): کنتاکی" at bounding box center [483, 97] width 396 height 8
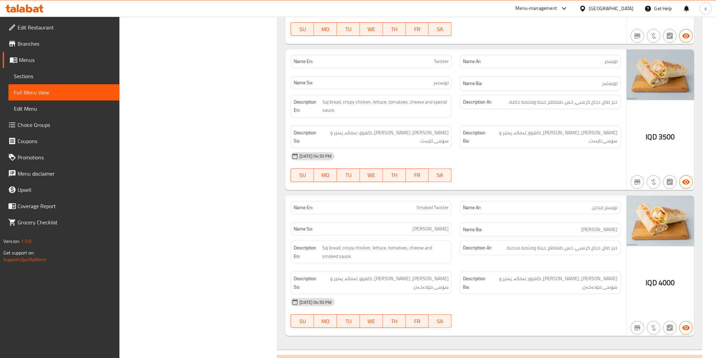
scroll to position [1066, 0]
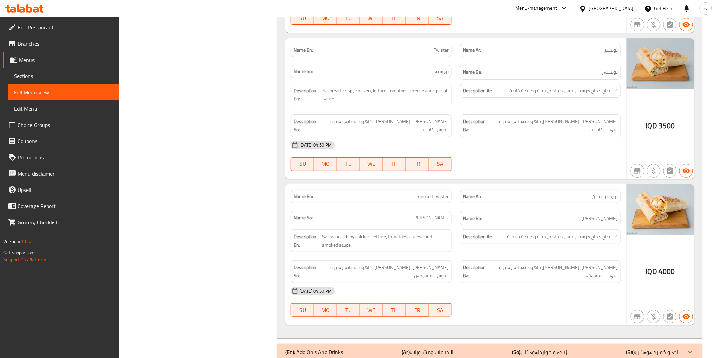
click at [30, 7] on icon at bounding box center [29, 8] width 6 height 8
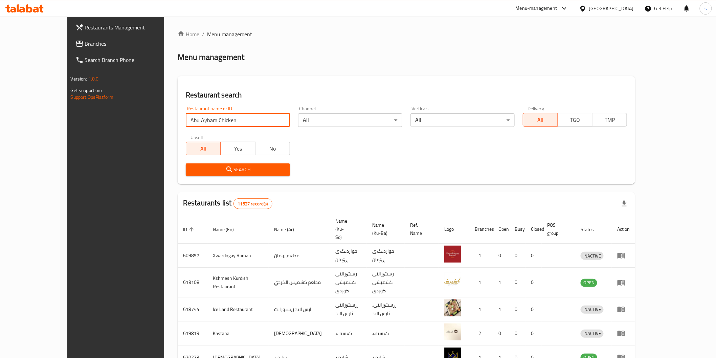
type input "Abu Ayham Chicken"
click button "Search" at bounding box center [238, 169] width 104 height 13
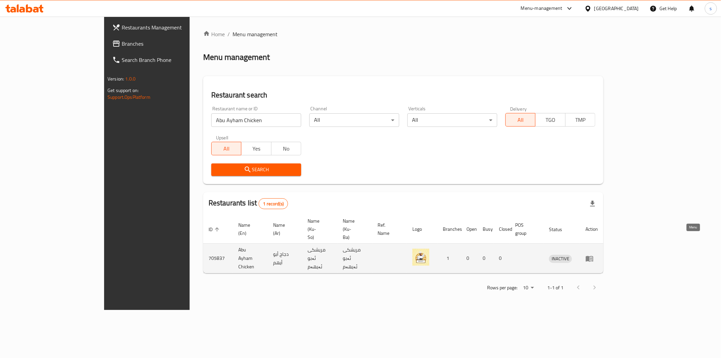
click at [593, 256] on icon "enhanced table" at bounding box center [589, 259] width 7 height 6
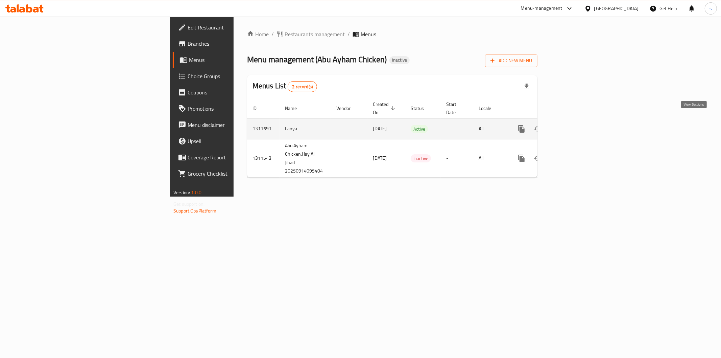
click at [575, 125] on icon "enhanced table" at bounding box center [570, 129] width 8 height 8
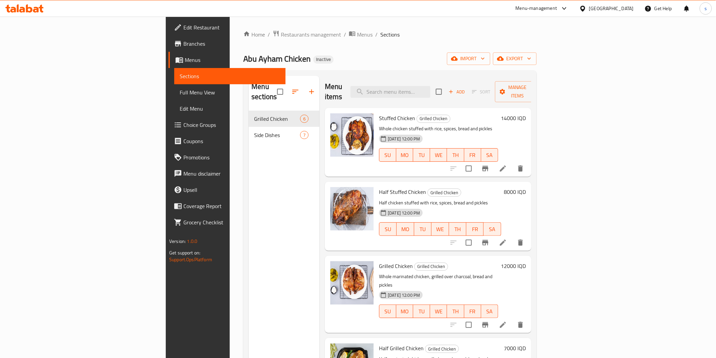
click at [174, 86] on link "Full Menu View" at bounding box center [229, 92] width 111 height 16
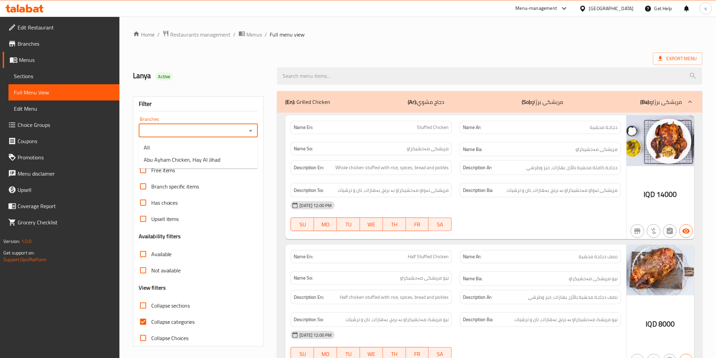
click at [173, 132] on input "Branches" at bounding box center [193, 130] width 104 height 9
click at [178, 161] on span "Abu Ayham Chicken, Hay Al Jihad" at bounding box center [182, 160] width 76 height 8
type input "Abu Ayham Chicken, Hay Al Jihad"
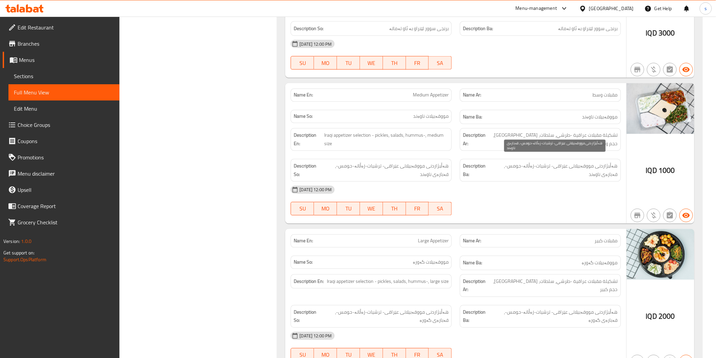
scroll to position [1505, 0]
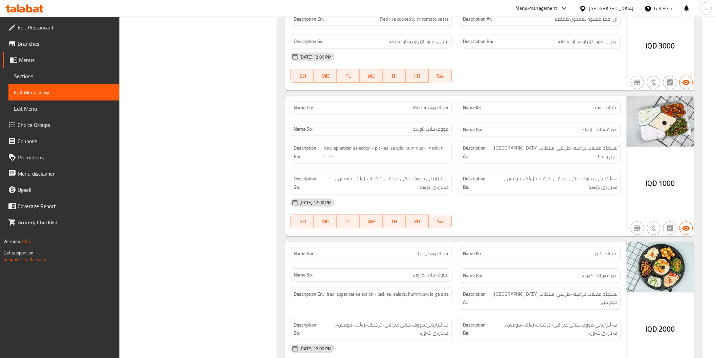
click at [31, 2] on div at bounding box center [24, 9] width 49 height 14
click at [33, 7] on icon at bounding box center [24, 8] width 38 height 8
